Goal: Task Accomplishment & Management: Use online tool/utility

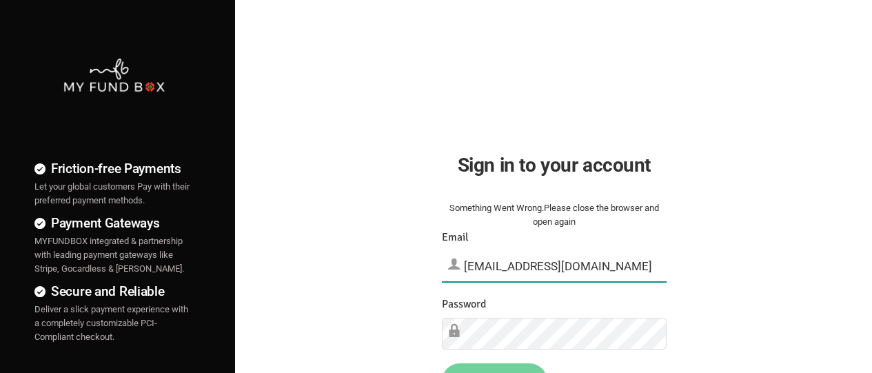
type input "[EMAIL_ADDRESS][DOMAIN_NAME]"
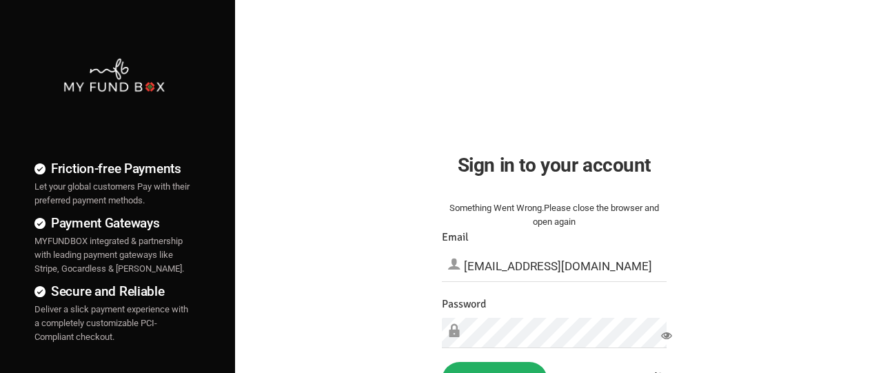
click at [494, 367] on button "Sign in" at bounding box center [494, 380] width 105 height 36
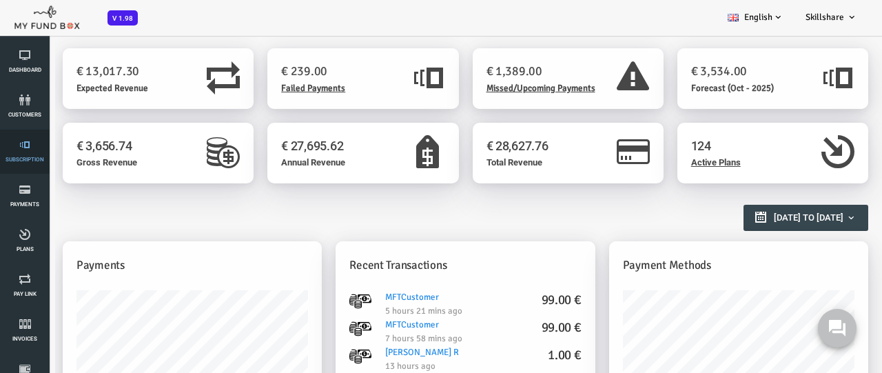
click at [25, 152] on link "Subscription" at bounding box center [24, 152] width 41 height 44
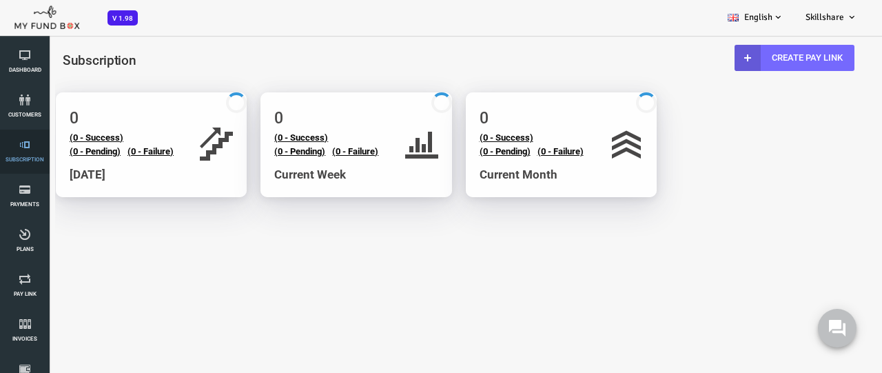
select select "100"
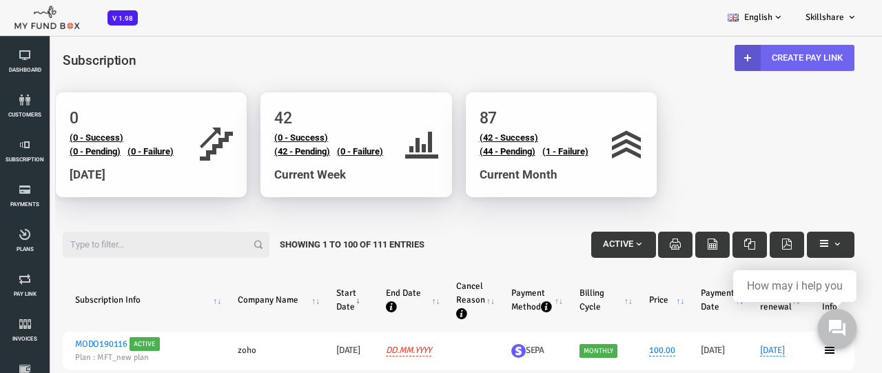
click at [757, 57] on link "Create Pay Link" at bounding box center [760, 58] width 120 height 26
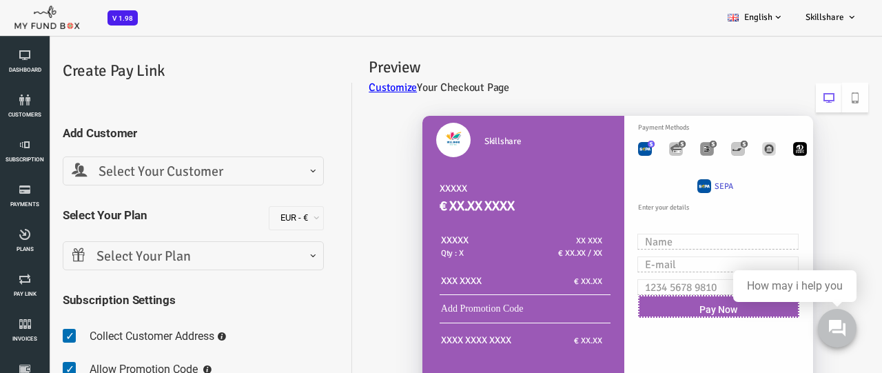
click at [157, 171] on span "Select Your Customer" at bounding box center [158, 171] width 243 height 21
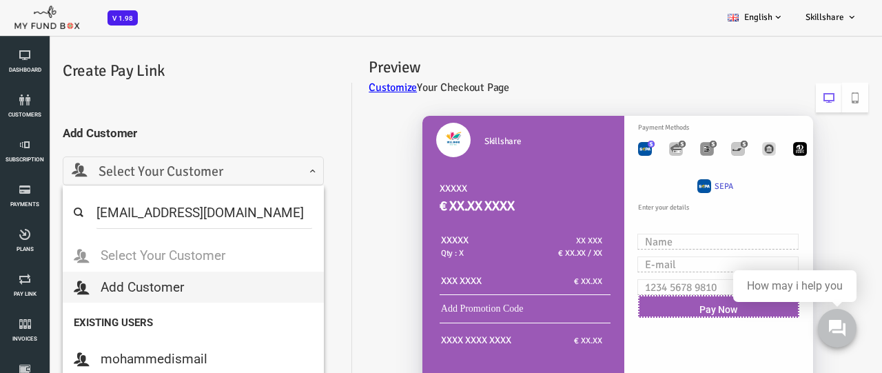
type input "[EMAIL_ADDRESS][DOMAIN_NAME]"
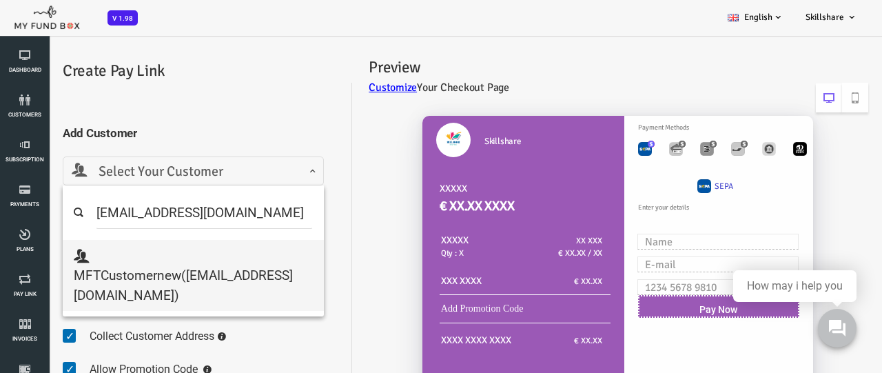
select select "[EMAIL_ADDRESS][DOMAIN_NAME]"
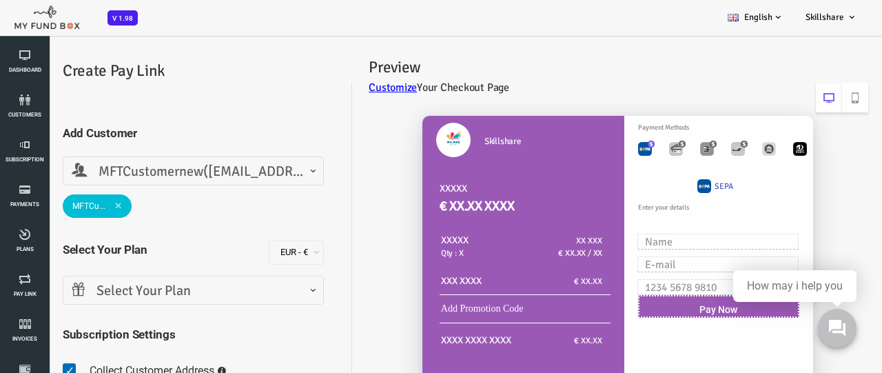
click at [157, 290] on span "Select Your Plan" at bounding box center [158, 291] width 243 height 21
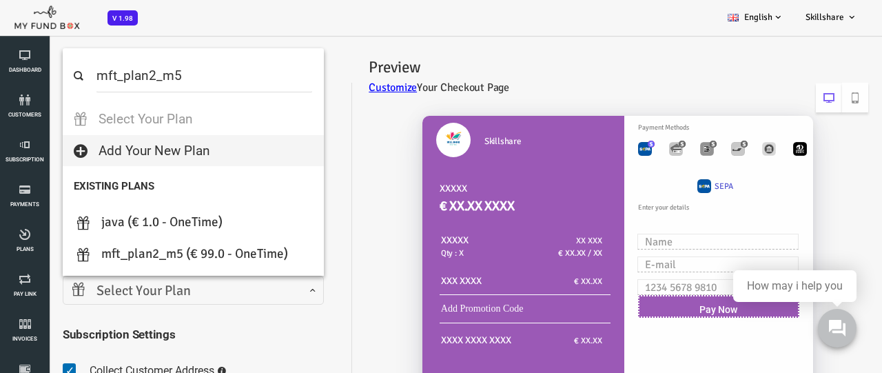
select select "MFT_Plan2_m5"
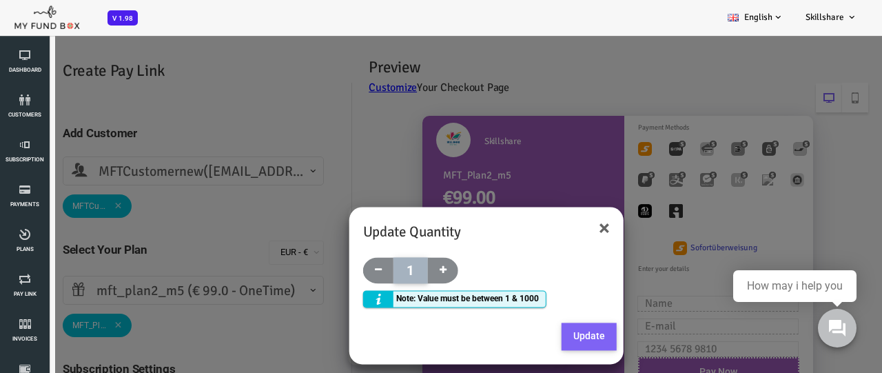
click at [553, 336] on button "Update" at bounding box center [554, 337] width 55 height 28
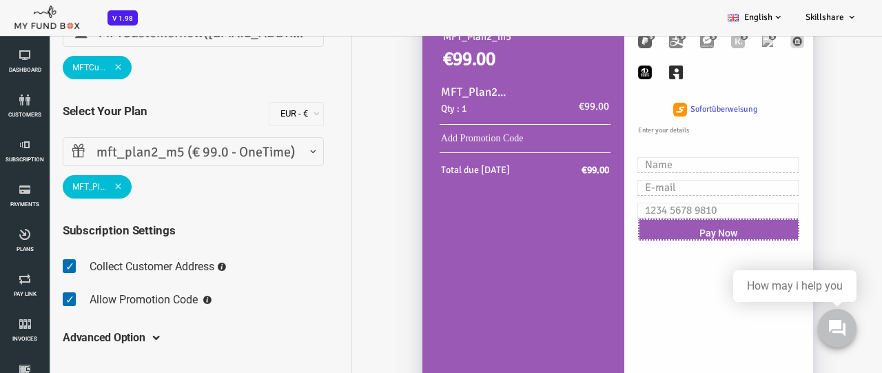
scroll to position [34, 0]
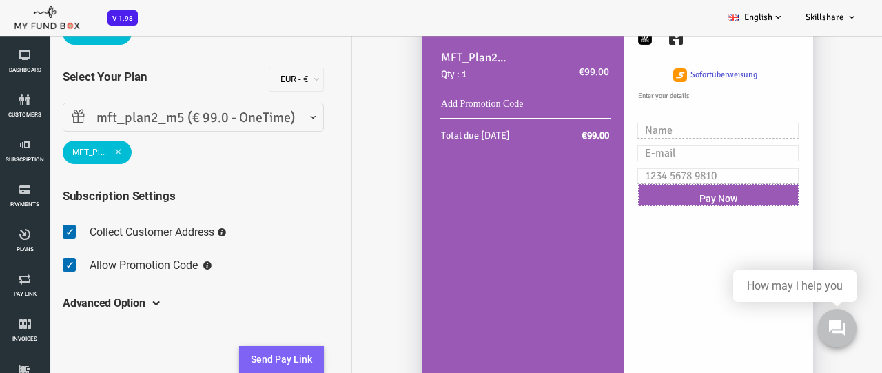
click at [246, 359] on button "Send Pay Link" at bounding box center [246, 360] width 85 height 28
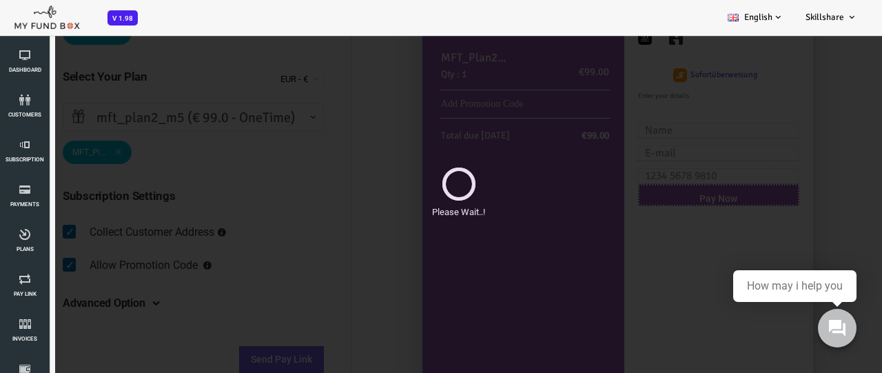
scroll to position [0, 0]
